Goal: Information Seeking & Learning: Learn about a topic

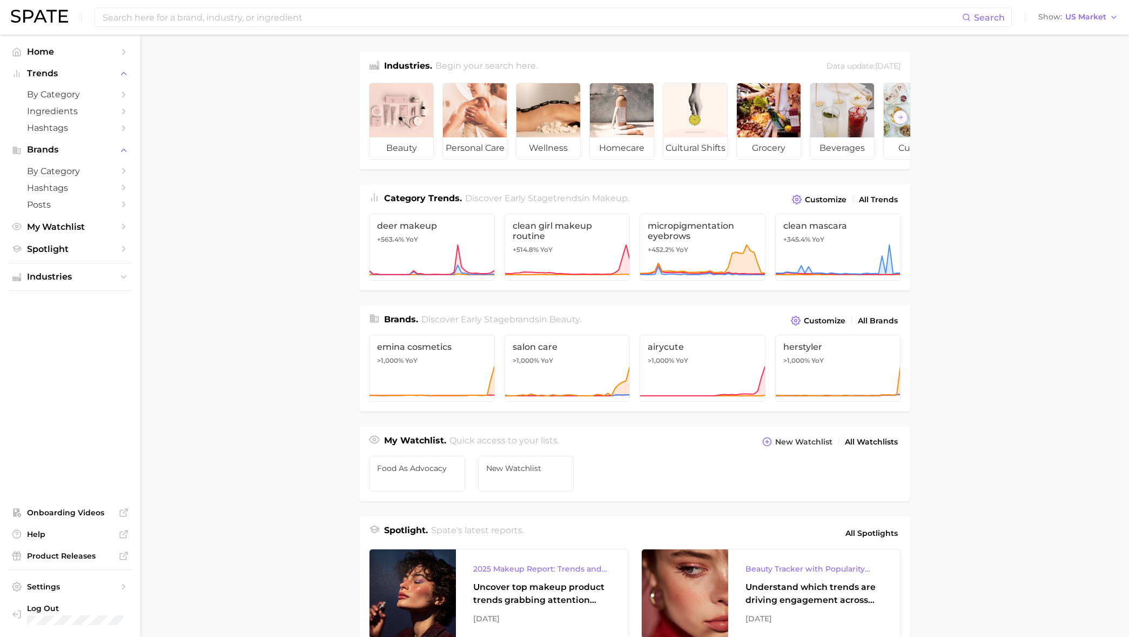
click at [429, 203] on span "Category Trends ." at bounding box center [423, 198] width 78 height 10
click at [128, 170] on icon "Sidebar" at bounding box center [124, 171] width 10 height 10
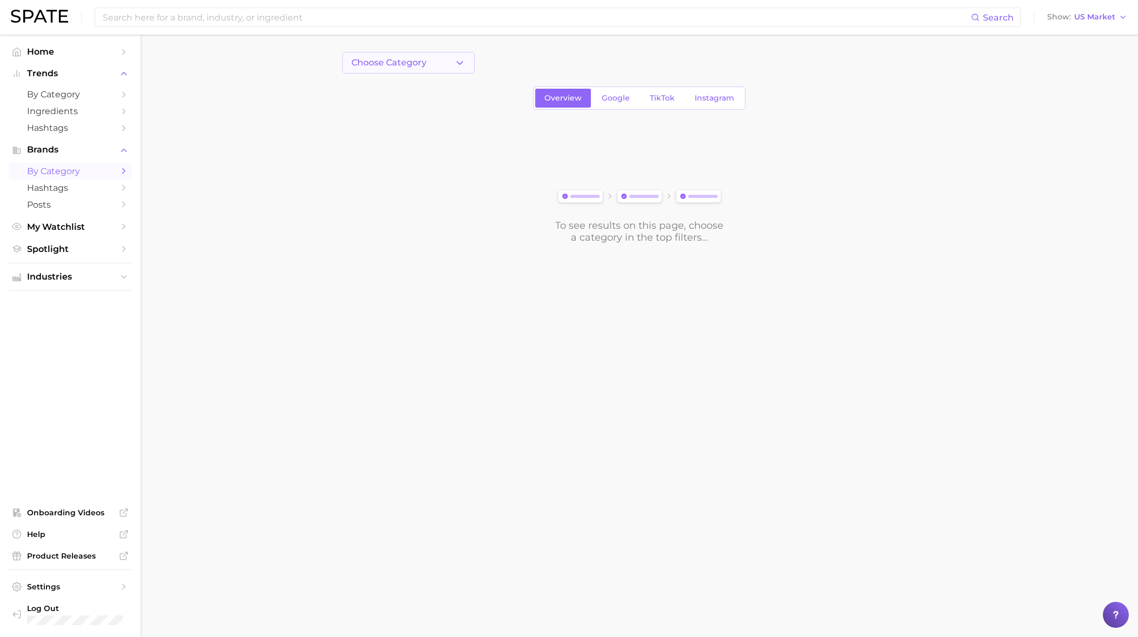
click at [436, 64] on button "Choose Category" at bounding box center [408, 63] width 132 height 22
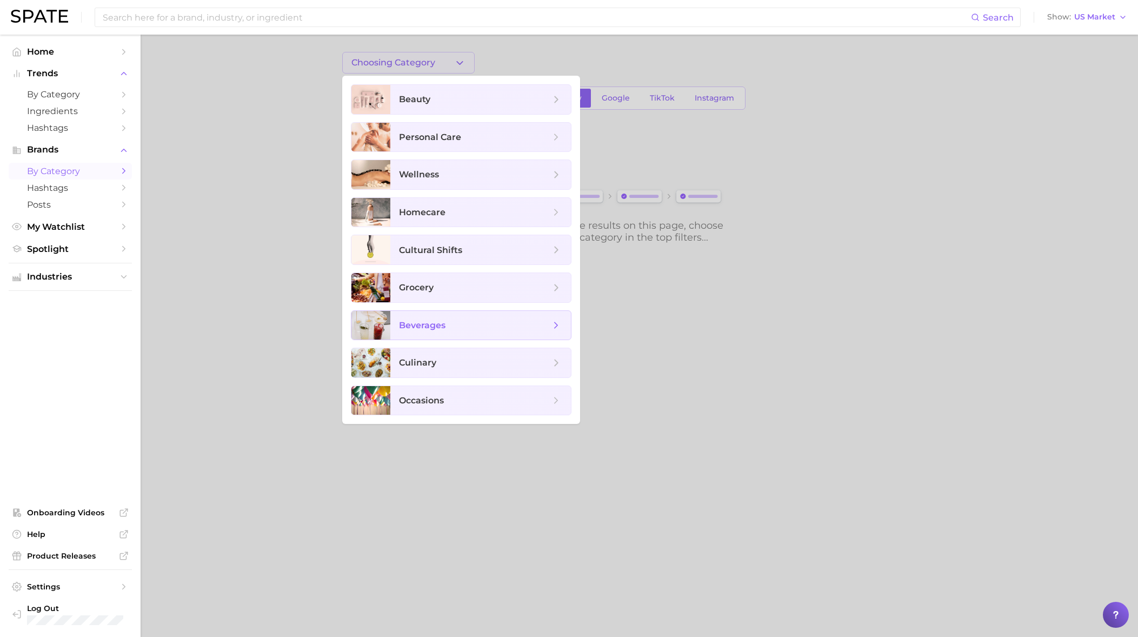
click at [430, 323] on span "beverages" at bounding box center [422, 325] width 46 height 10
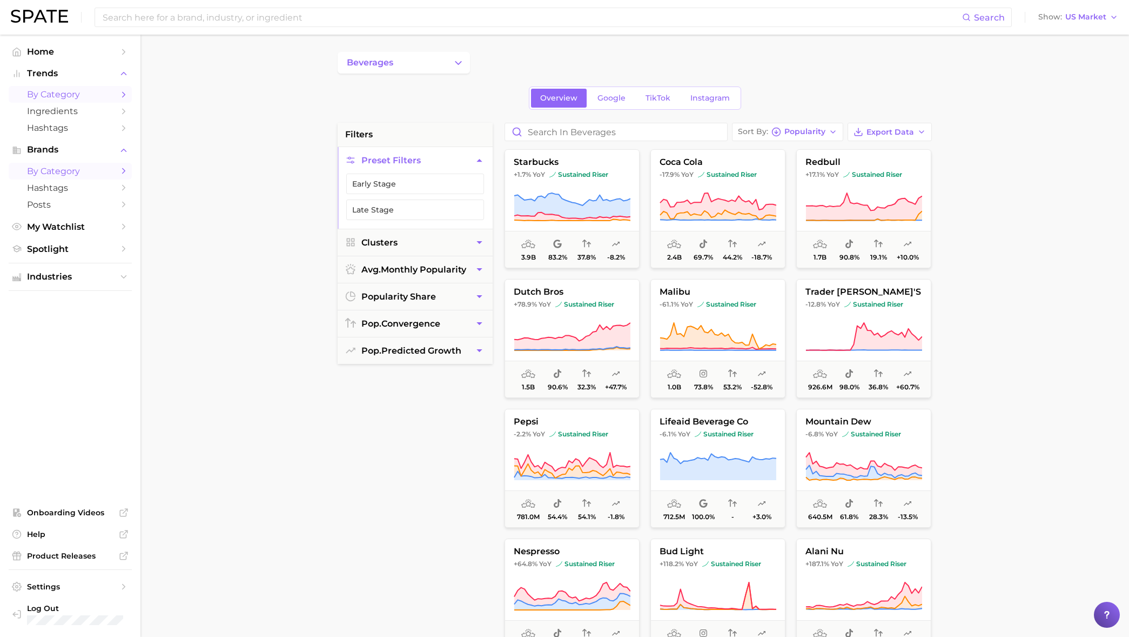
click at [73, 97] on span "by Category" at bounding box center [70, 94] width 86 height 10
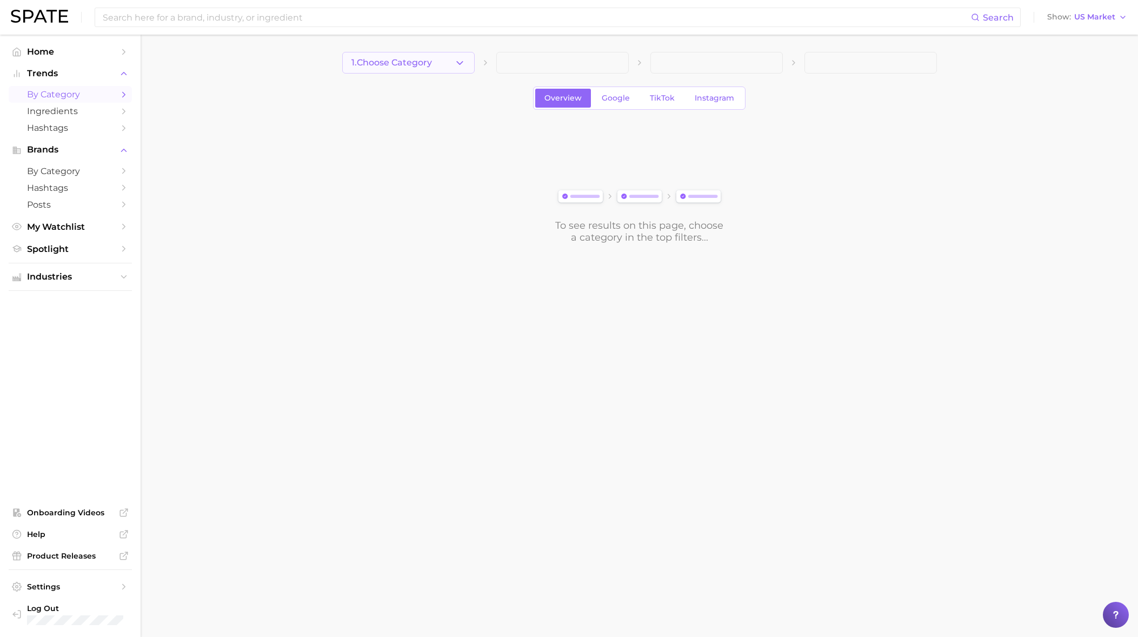
click at [448, 62] on button "1. Choose Category" at bounding box center [408, 63] width 132 height 22
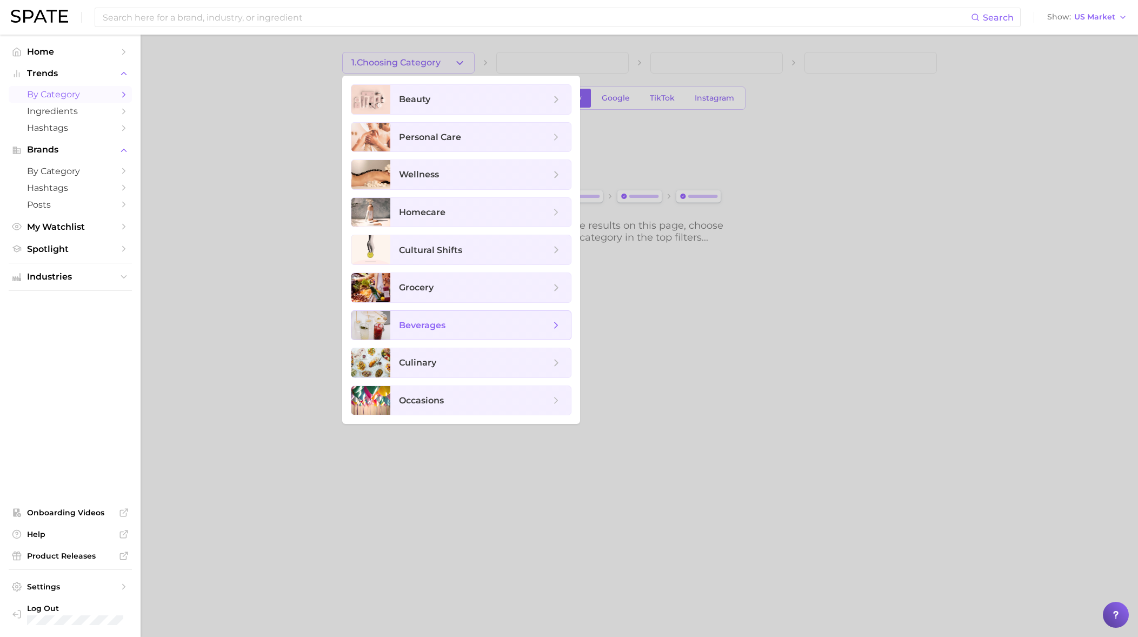
click at [451, 325] on span "beverages" at bounding box center [474, 325] width 151 height 12
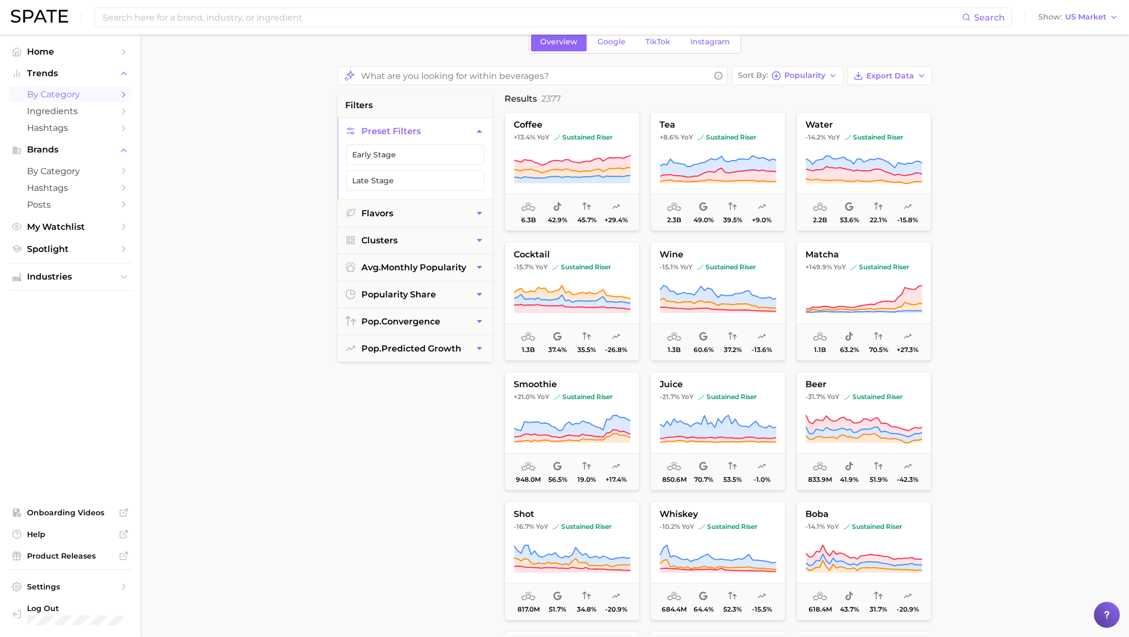
scroll to position [57, 0]
click at [464, 212] on button "Flavors" at bounding box center [415, 212] width 155 height 26
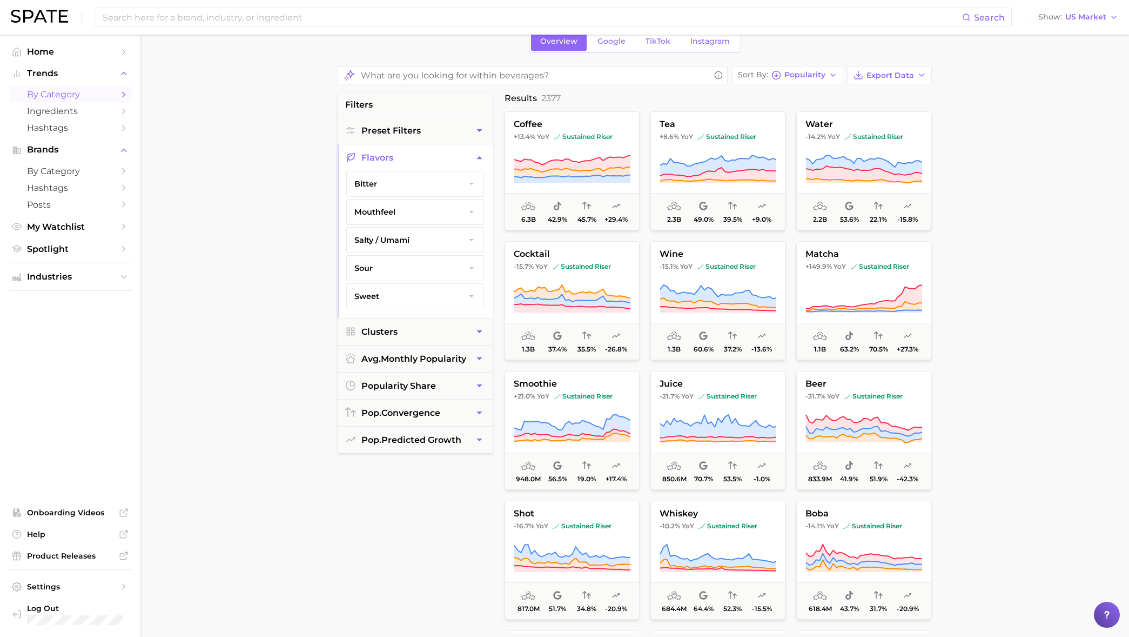
click at [481, 156] on icon "button" at bounding box center [479, 157] width 11 height 11
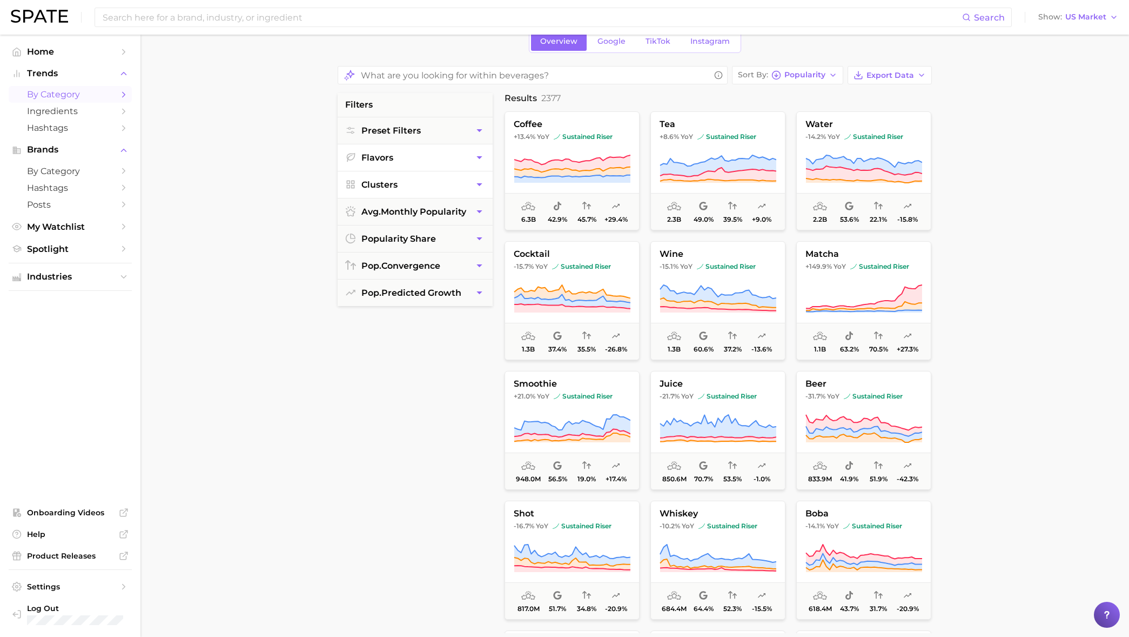
click at [478, 183] on icon "button" at bounding box center [479, 184] width 5 height 3
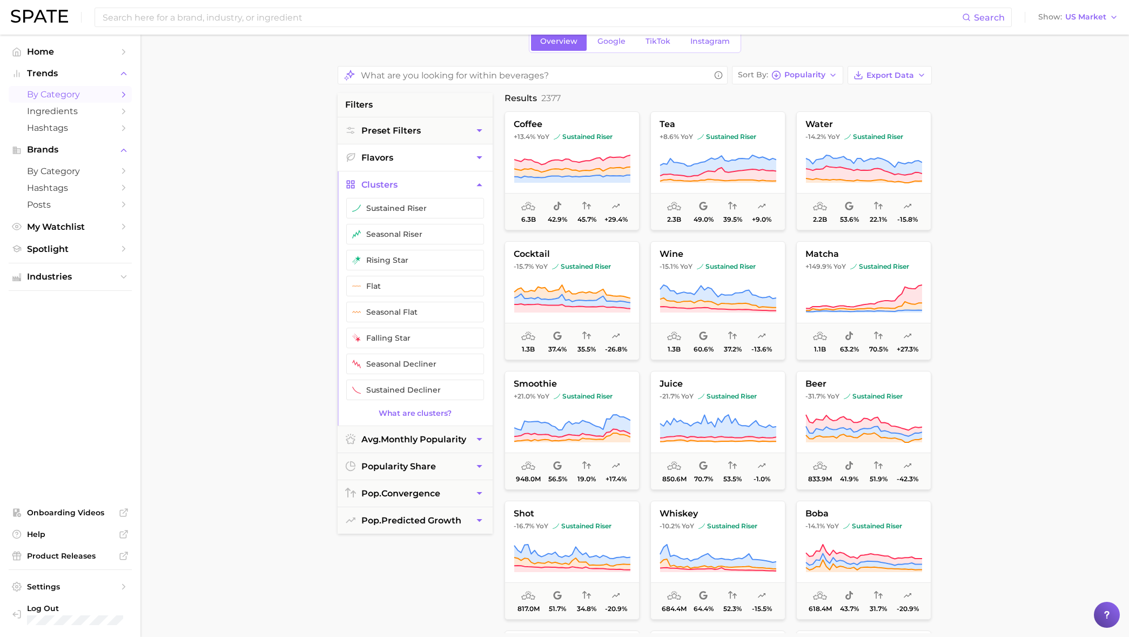
click at [478, 184] on icon "button" at bounding box center [479, 184] width 11 height 11
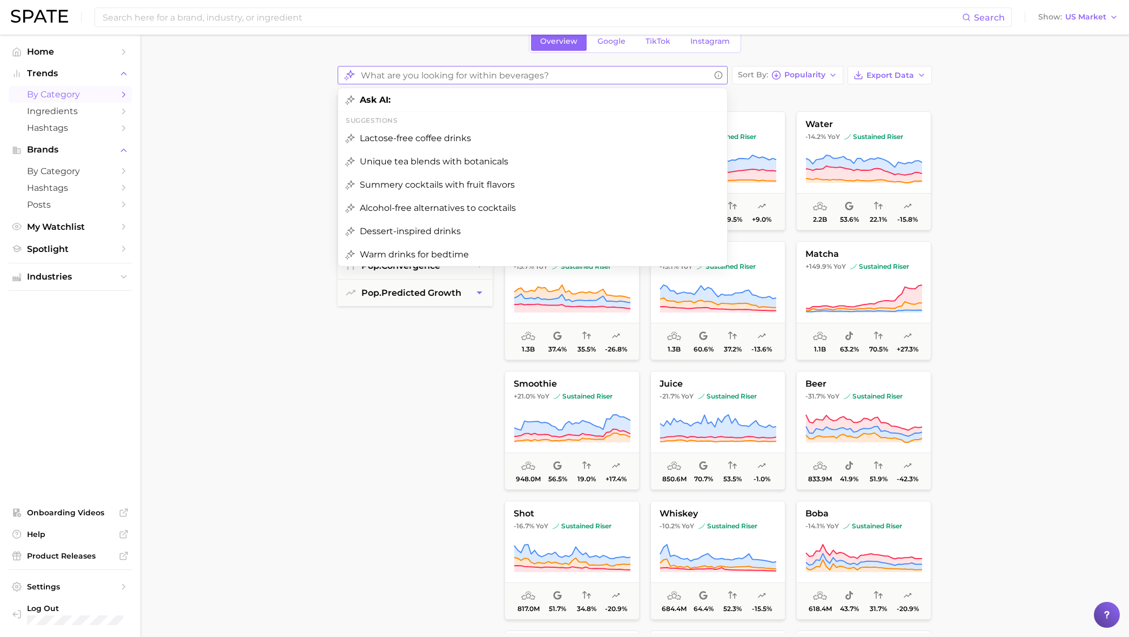
click at [599, 70] on input "What are you looking for within beverages?" at bounding box center [535, 75] width 349 height 21
click at [492, 209] on span "Alcohol-free alternatives to cocktails" at bounding box center [438, 208] width 156 height 10
type input "Alcohol-free alternatives to cocktails"
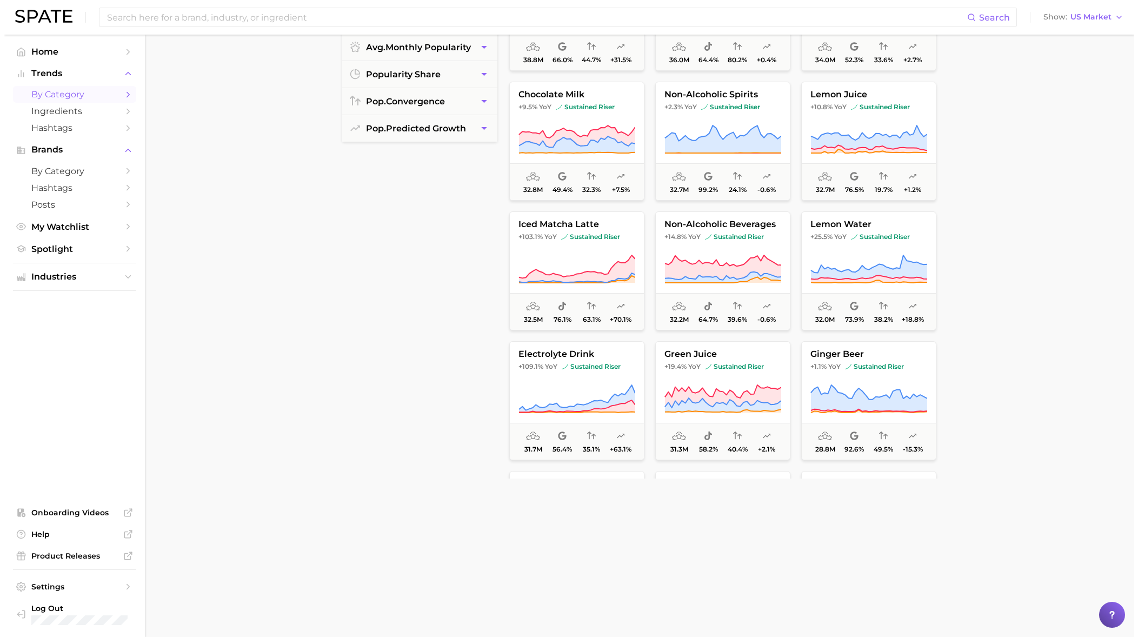
scroll to position [2212, 0]
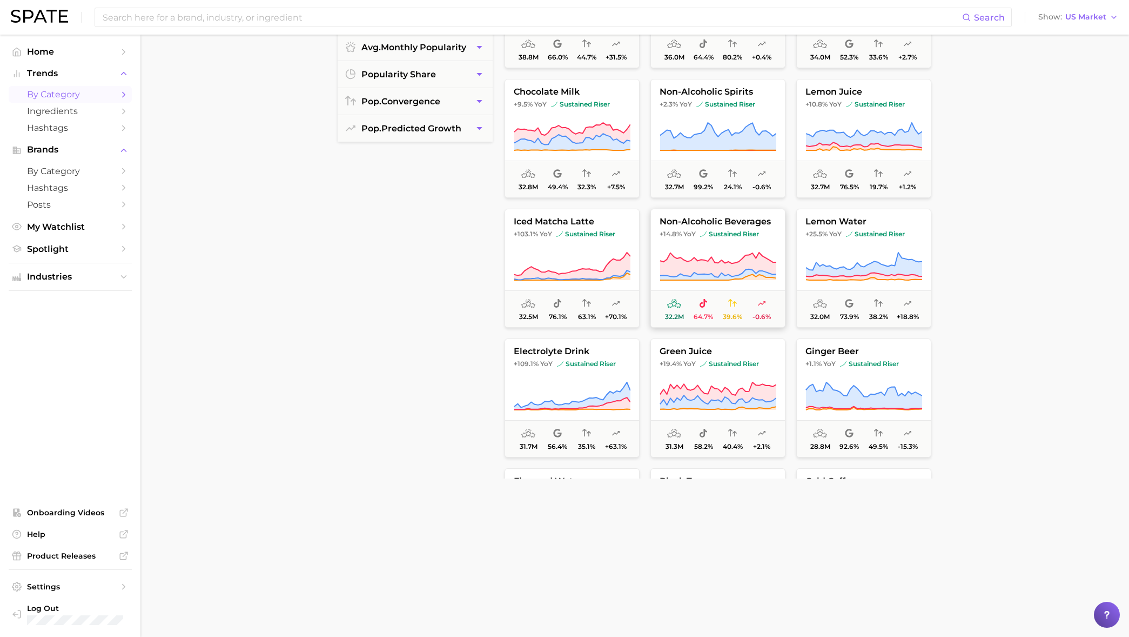
click at [750, 225] on span "non-alcoholic beverages" at bounding box center [718, 222] width 134 height 10
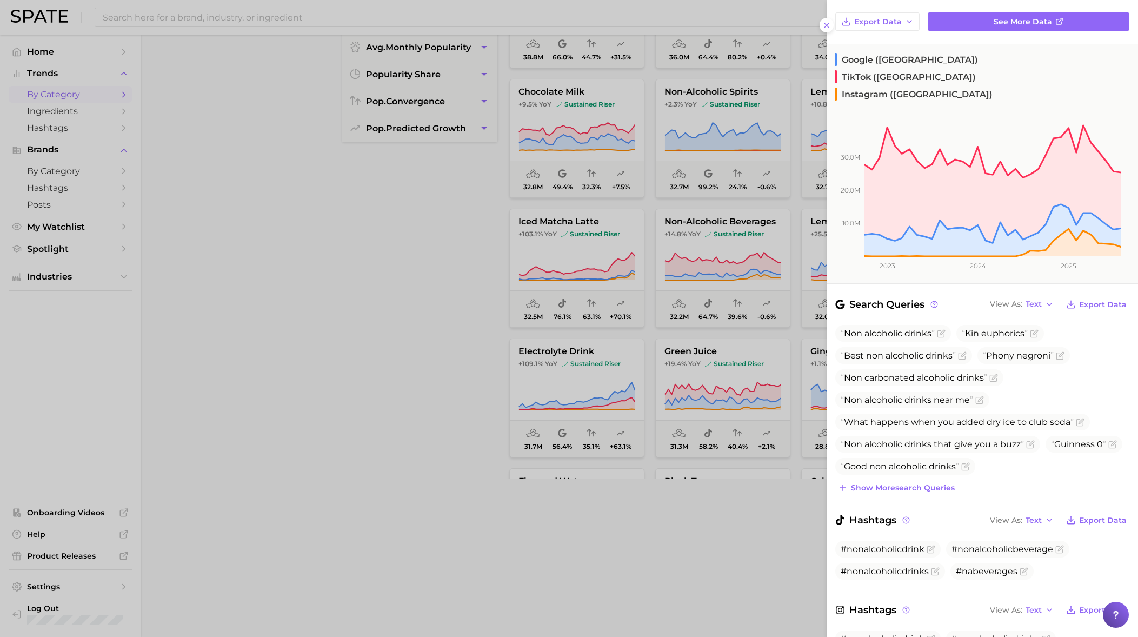
scroll to position [0, 0]
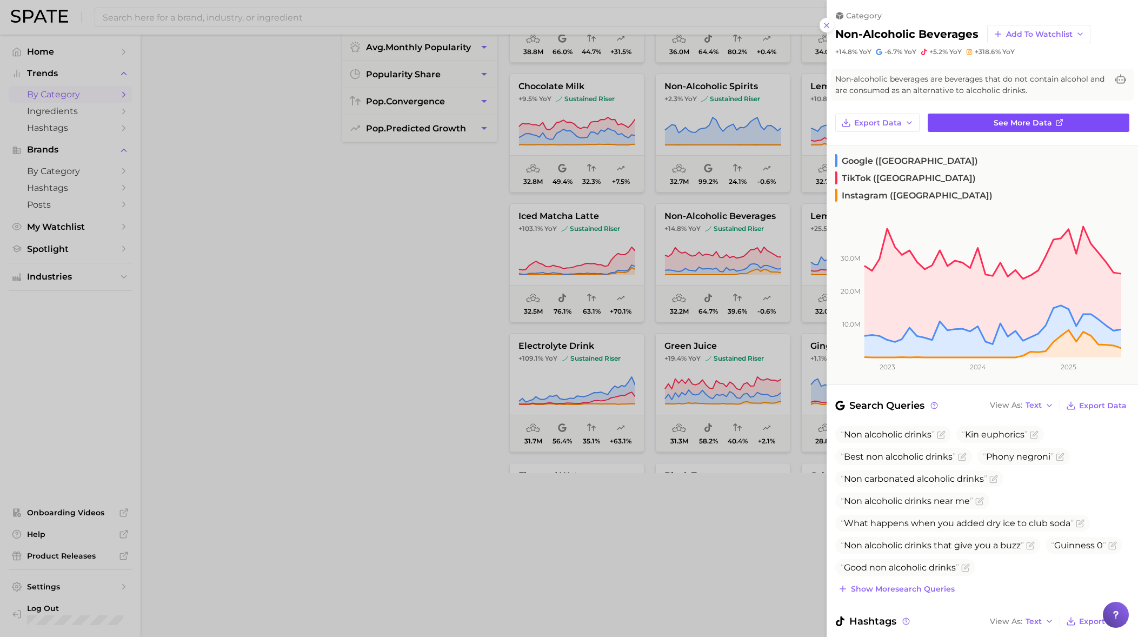
click at [1020, 121] on span "See more data" at bounding box center [1022, 122] width 58 height 9
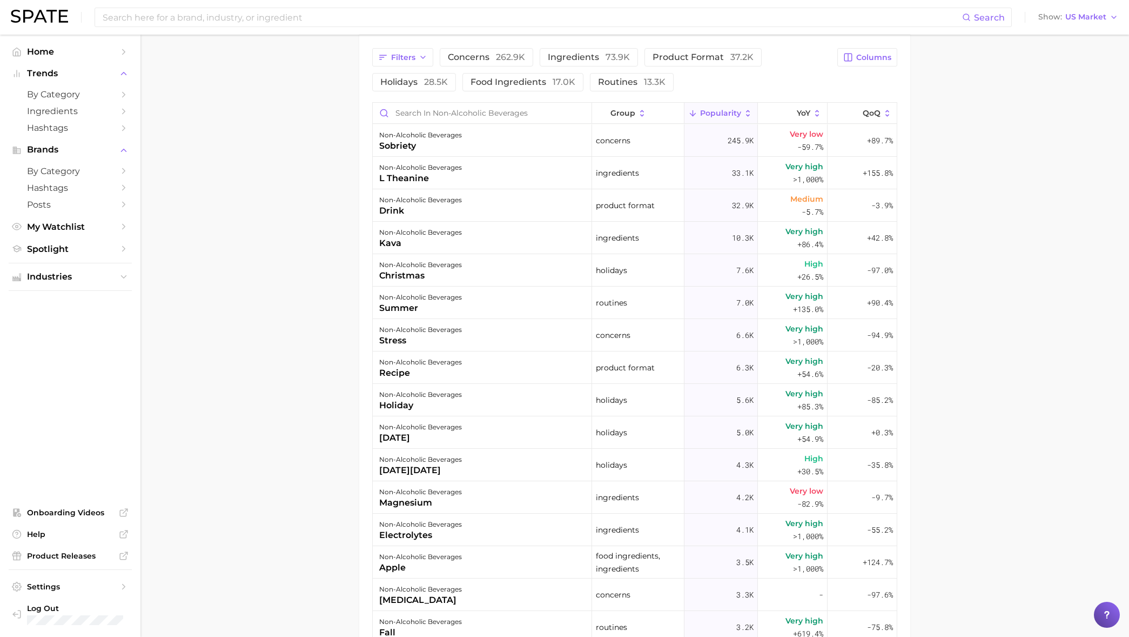
scroll to position [549, 0]
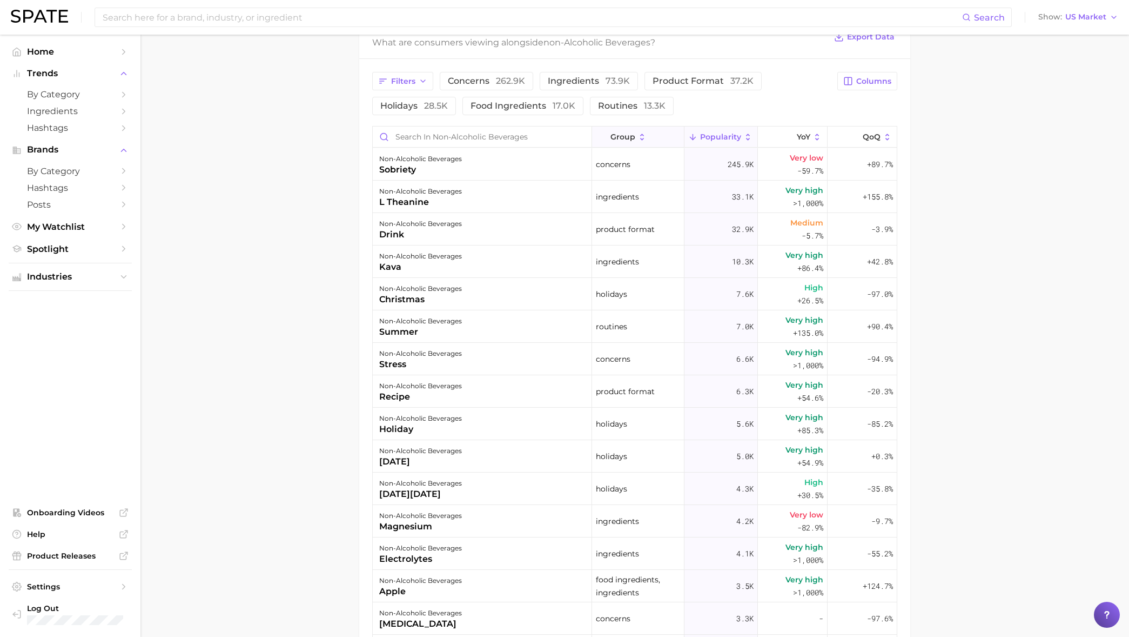
click at [640, 135] on icon at bounding box center [642, 136] width 4 height 6
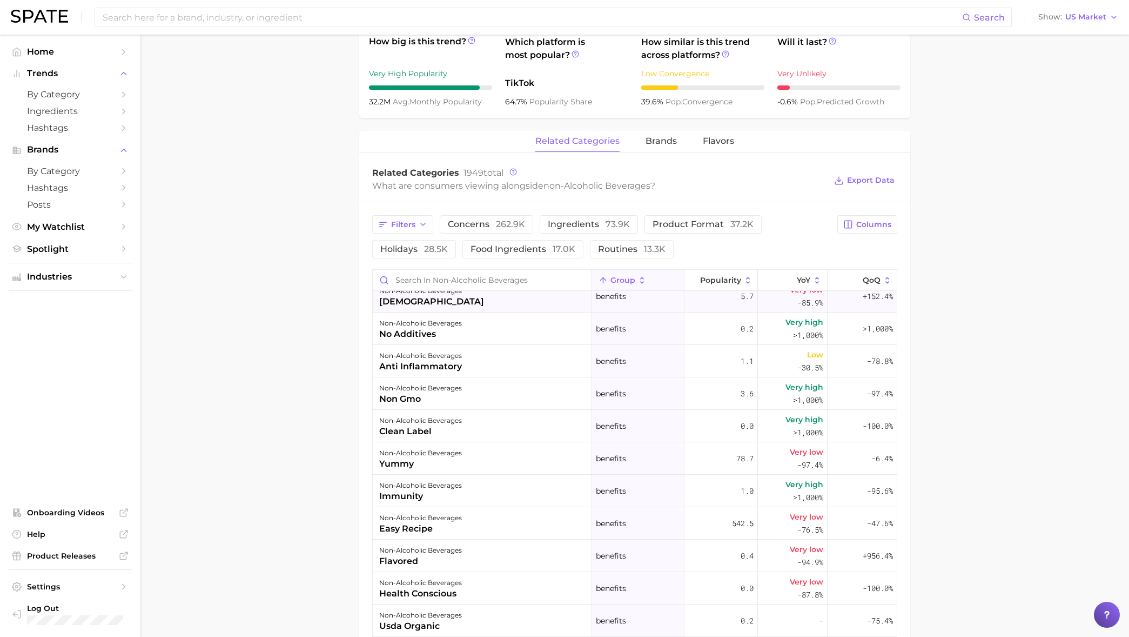
scroll to position [146, 0]
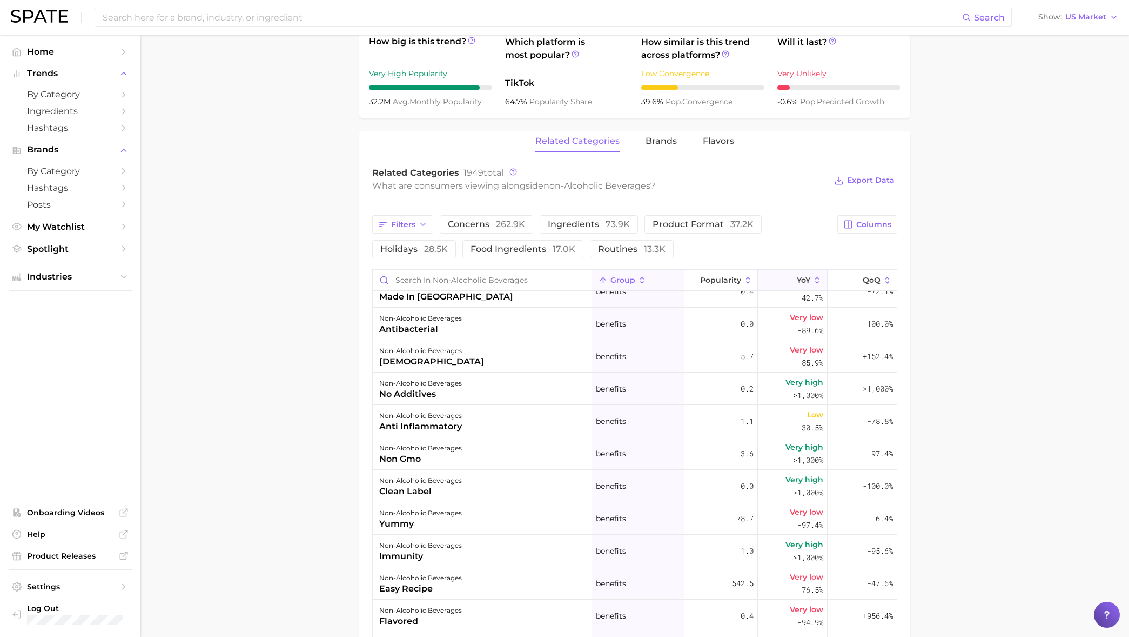
click at [813, 276] on icon at bounding box center [818, 281] width 10 height 10
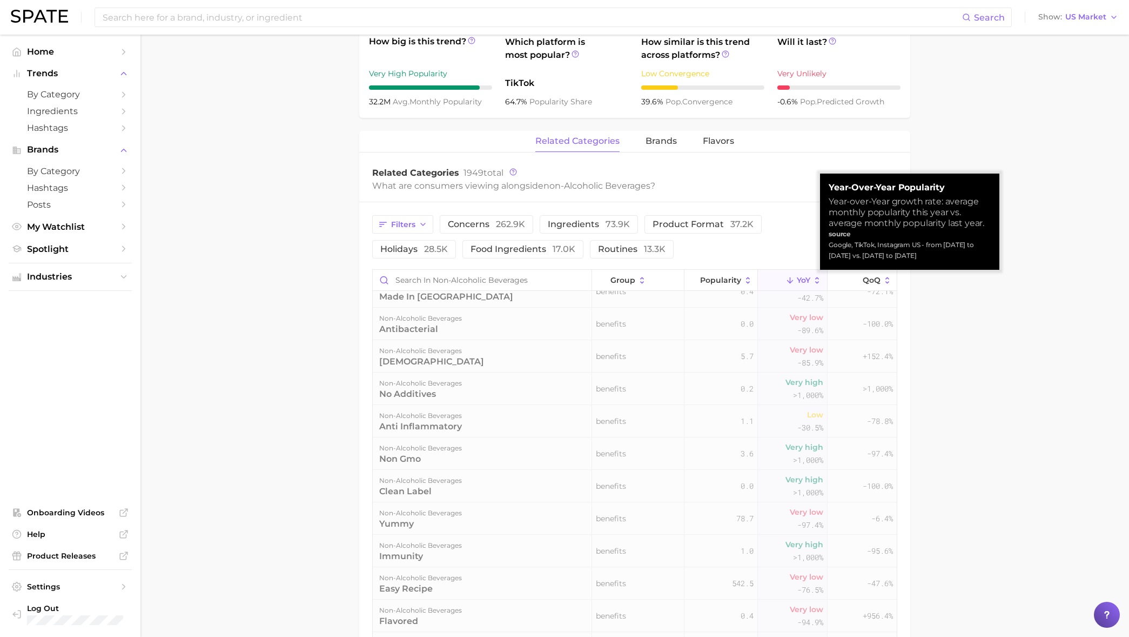
scroll to position [0, 0]
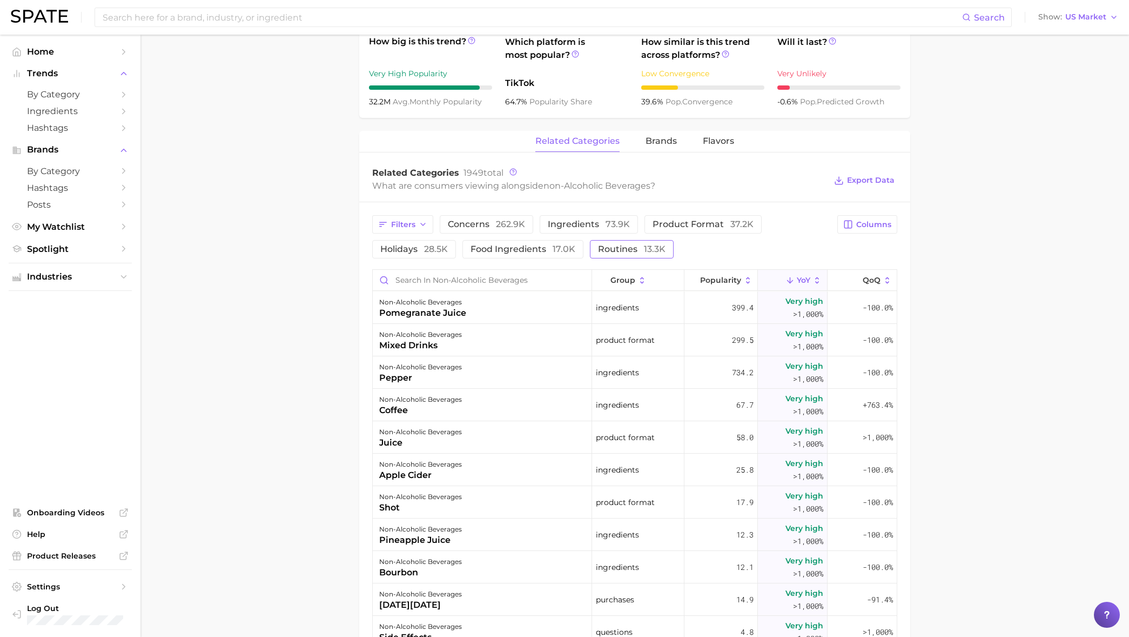
click at [632, 246] on span "routines 13.3k" at bounding box center [632, 249] width 68 height 9
click at [466, 227] on span "concerns 262.9k" at bounding box center [486, 224] width 77 height 9
click at [621, 250] on span "routines 13.3k" at bounding box center [632, 249] width 68 height 9
